Goal: Information Seeking & Learning: Learn about a topic

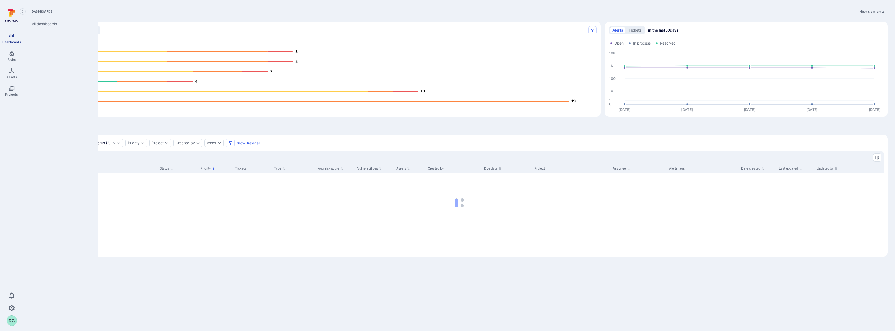
click at [12, 40] on span "Dashboards" at bounding box center [11, 42] width 19 height 4
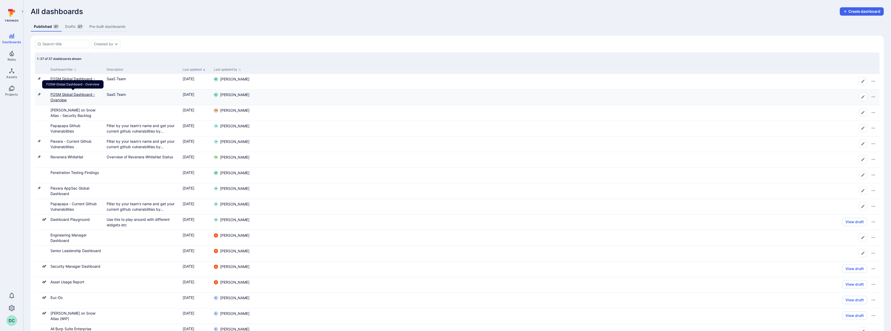
click at [62, 94] on link "FOSM Global Dashboard - Overview" at bounding box center [72, 97] width 44 height 10
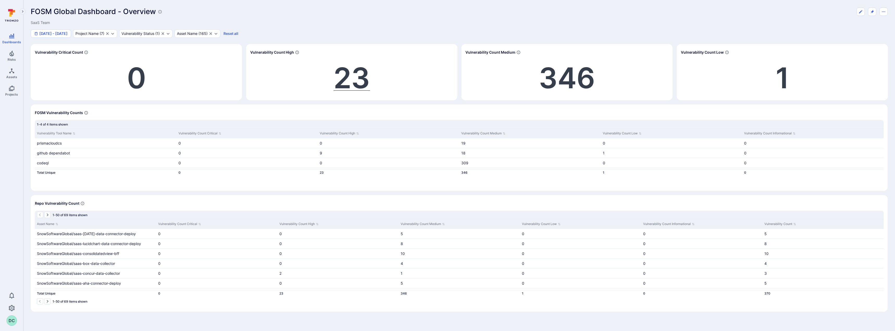
click at [342, 85] on span "23" at bounding box center [352, 77] width 36 height 35
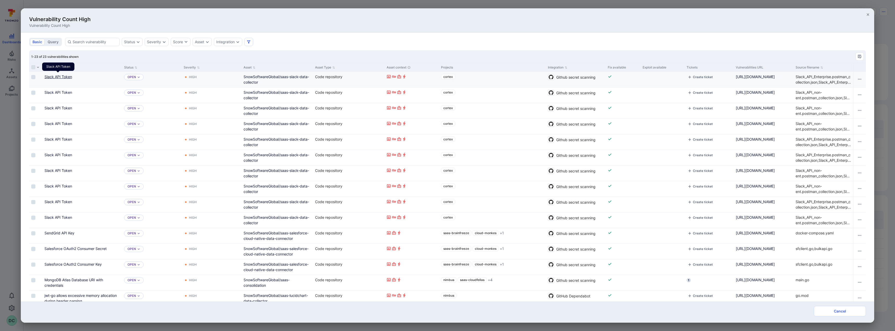
click at [61, 76] on link "Slack API Token" at bounding box center [58, 76] width 28 height 4
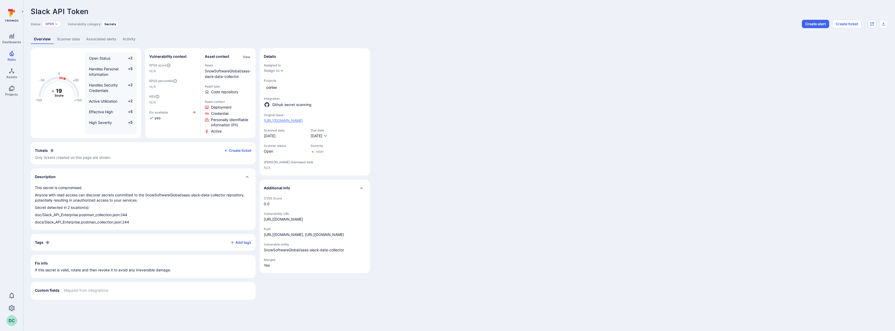
click at [303, 123] on link "https://github.com/SnowSoftwareGlobal/saas-slack-data-collector/security/secret…" at bounding box center [283, 120] width 39 height 5
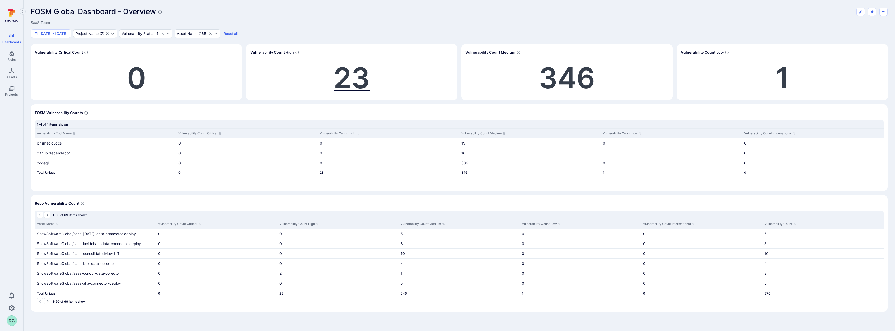
click at [340, 81] on span "23" at bounding box center [352, 77] width 36 height 35
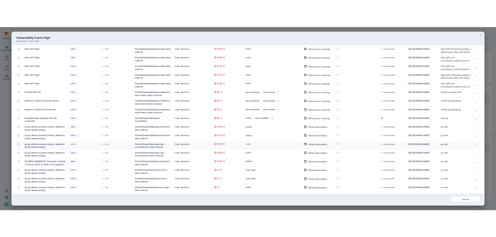
scroll to position [130, 0]
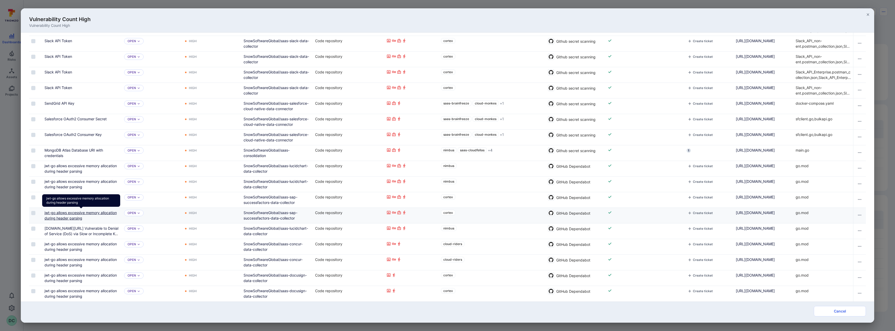
click at [76, 216] on link "jwt-go allows excessive memory allocation during header parsing" at bounding box center [80, 215] width 72 height 10
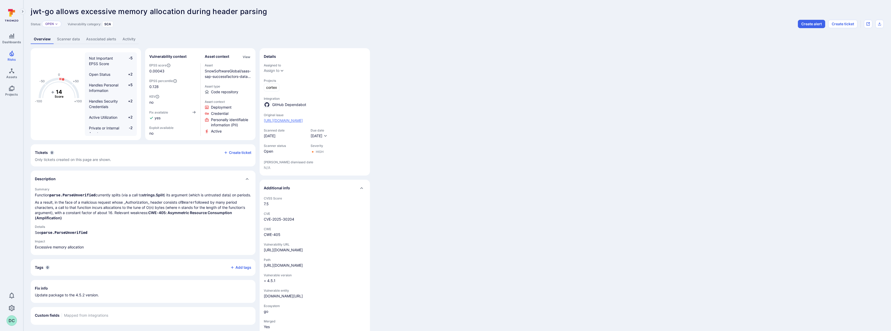
click at [303, 123] on link "[URL][DOMAIN_NAME]" at bounding box center [283, 120] width 39 height 5
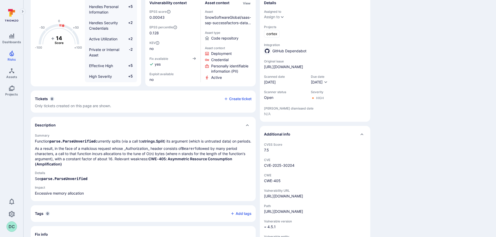
scroll to position [26, 0]
